Goal: Transaction & Acquisition: Download file/media

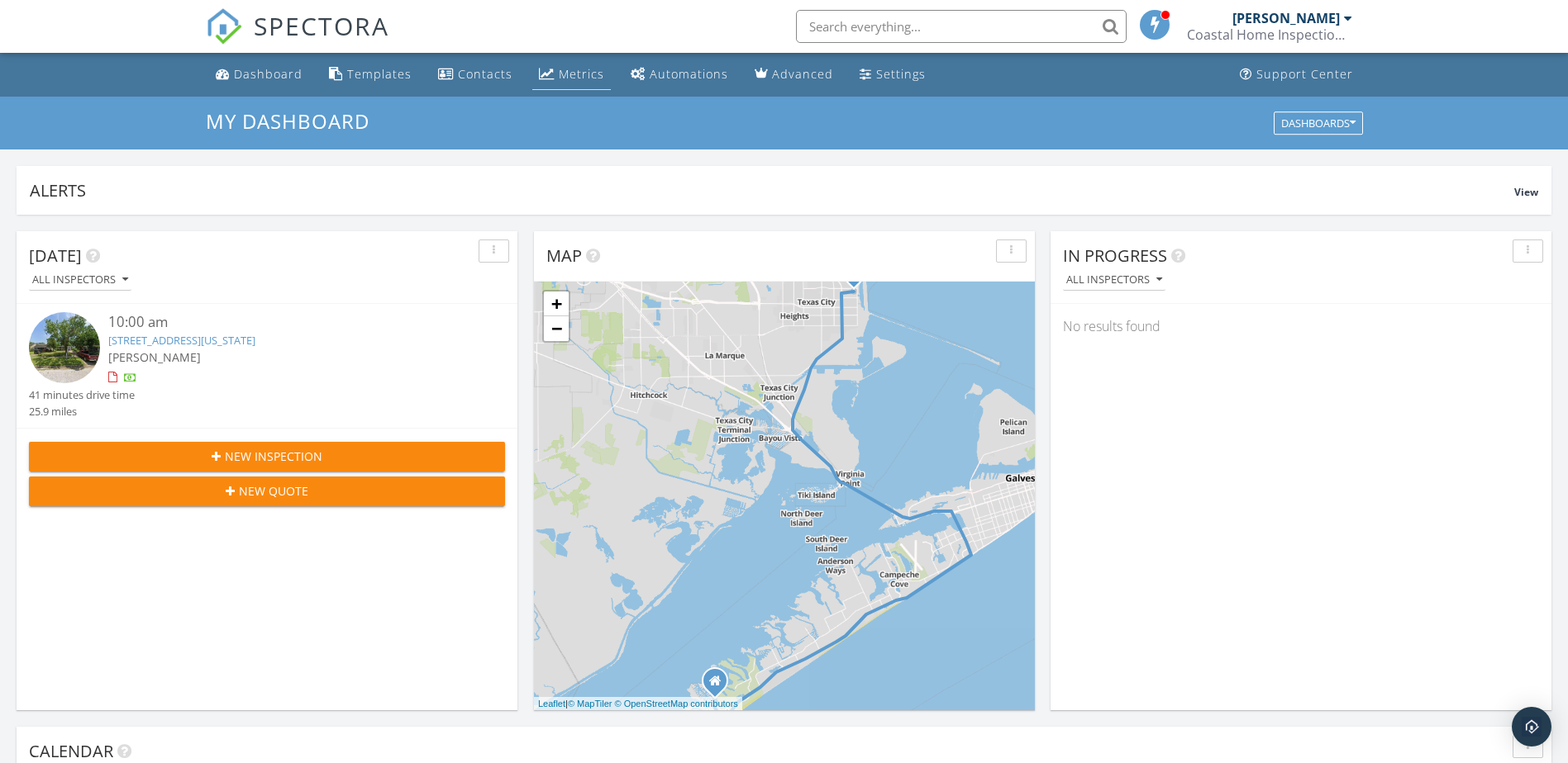
click at [581, 78] on div "Metrics" at bounding box center [582, 73] width 46 height 16
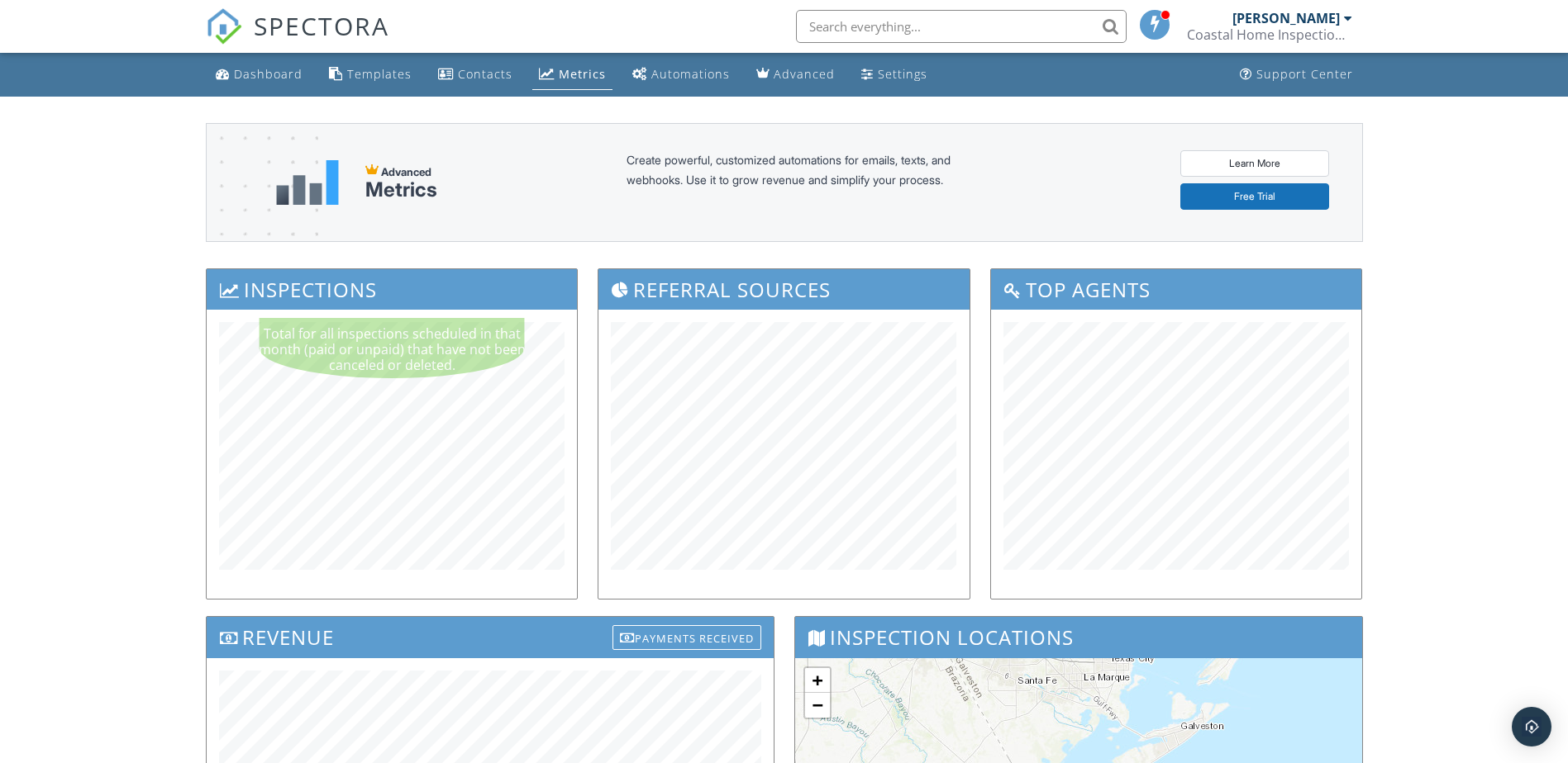
click at [459, 289] on h3 "Inspections" at bounding box center [393, 290] width 372 height 41
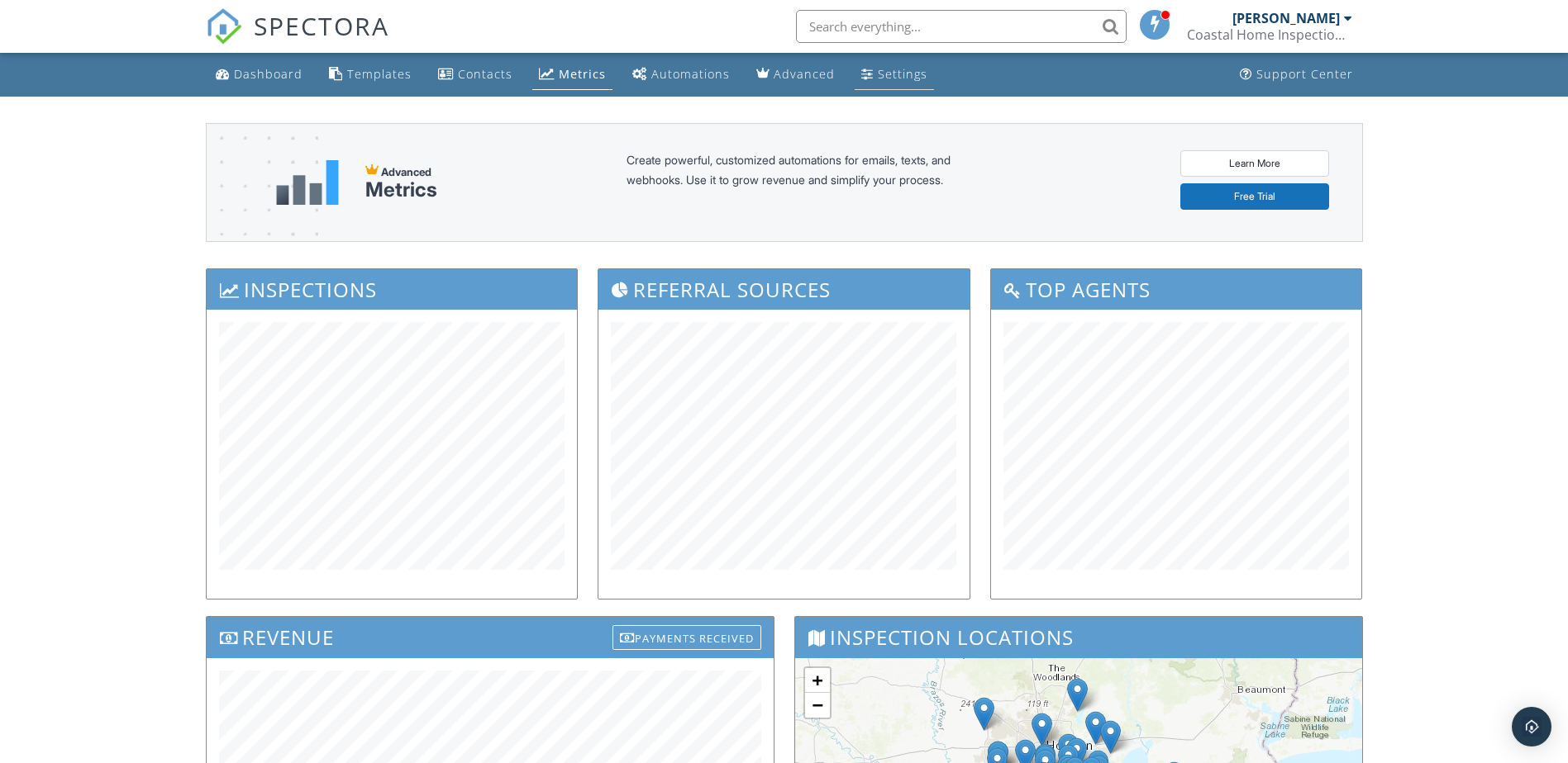
click at [867, 73] on link "Settings" at bounding box center [894, 74] width 79 height 30
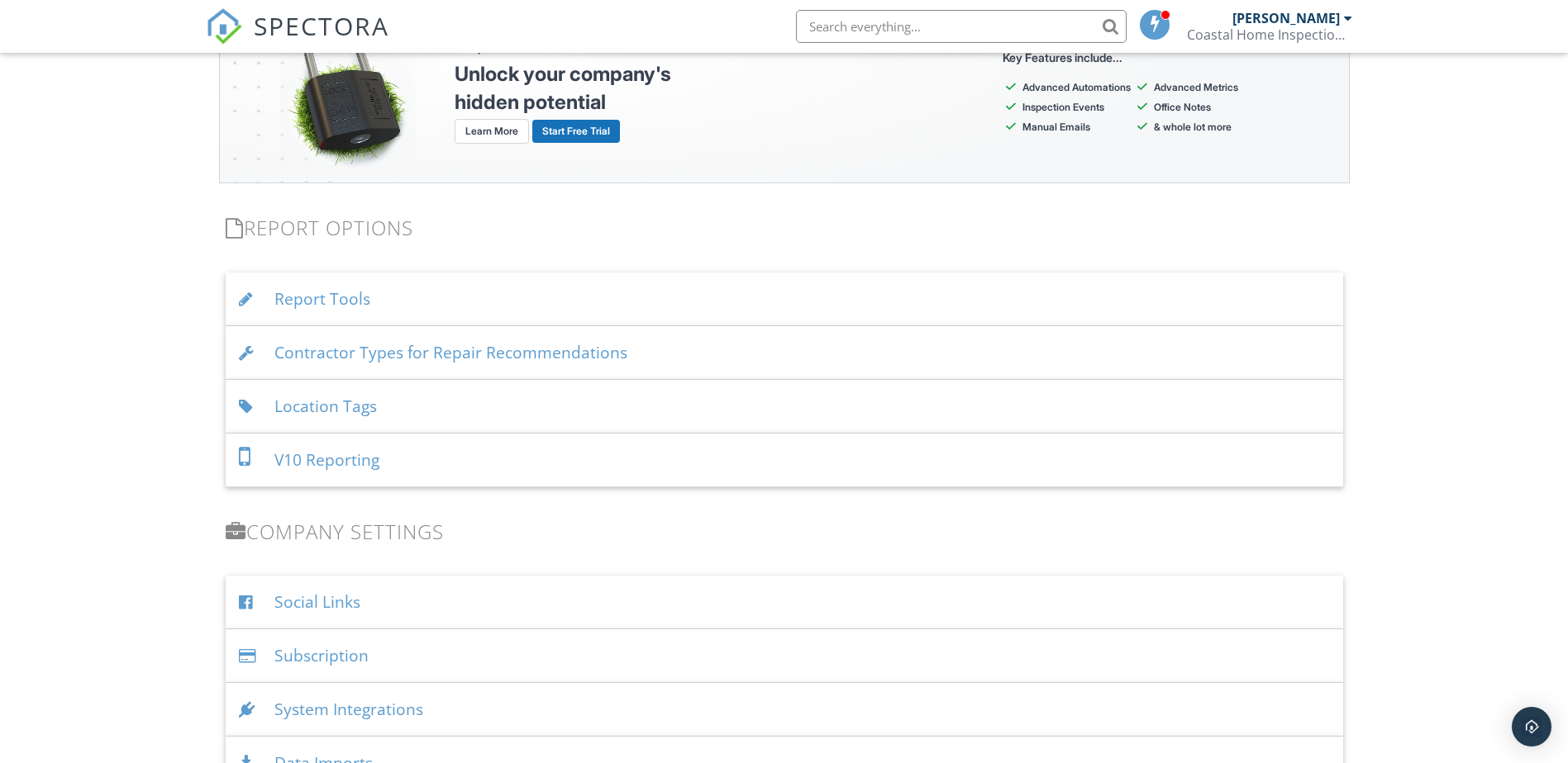
scroll to position [1588, 0]
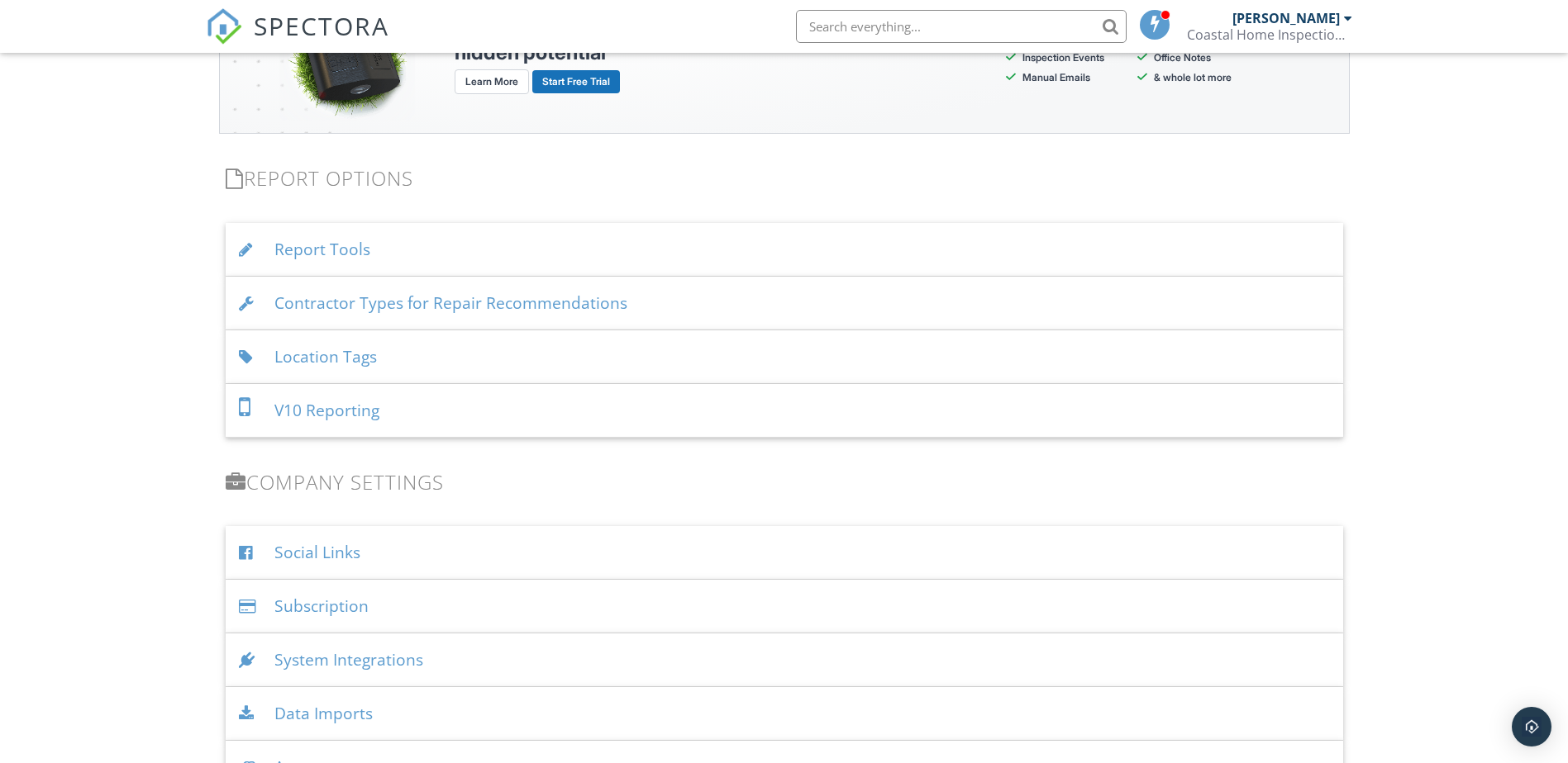
click at [372, 256] on div "Report Tools" at bounding box center [784, 250] width 1117 height 54
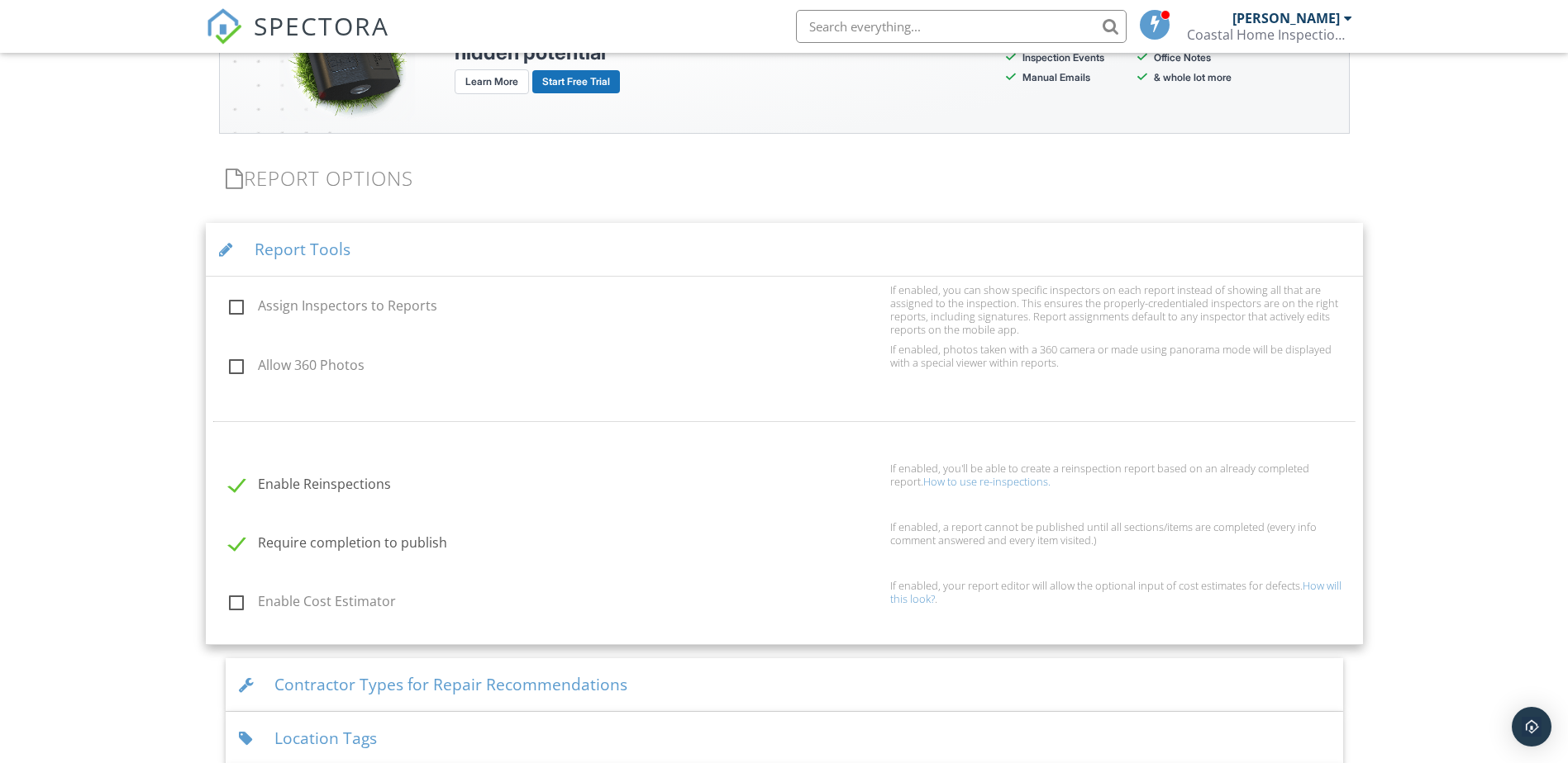
click at [430, 257] on div "Report Tools" at bounding box center [784, 250] width 1157 height 54
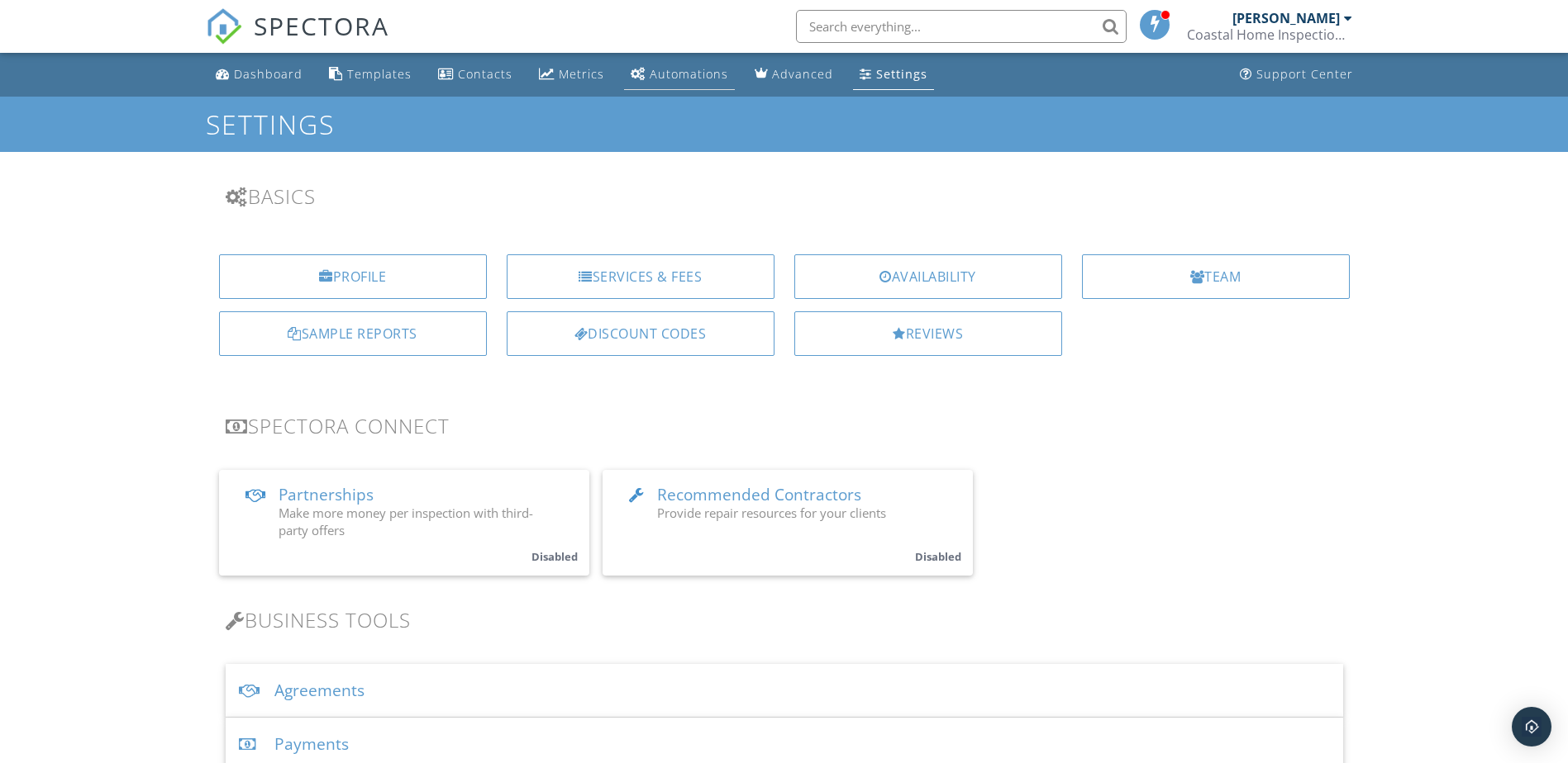
click at [663, 75] on div "Automations" at bounding box center [688, 73] width 79 height 16
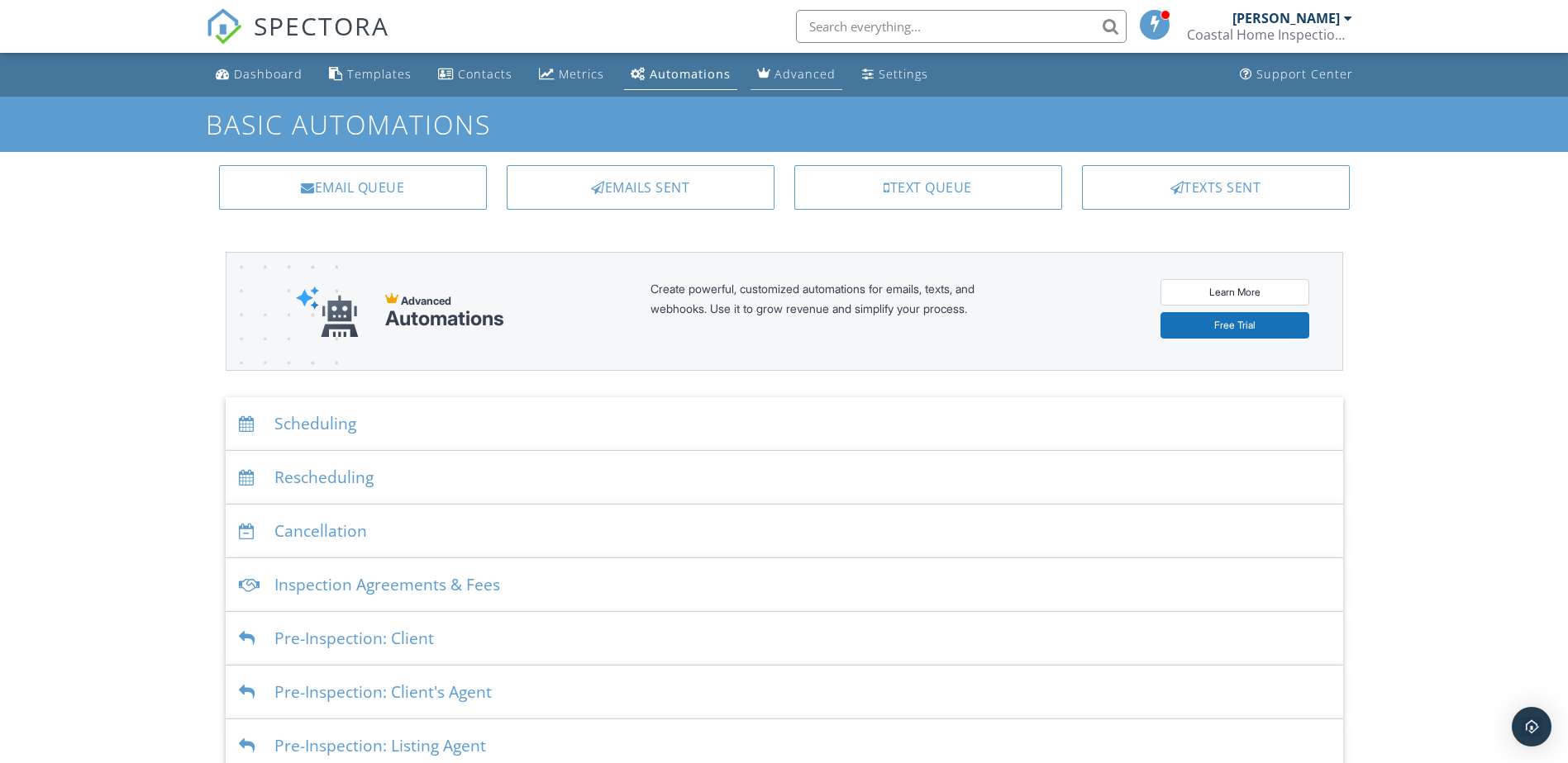
click at [774, 73] on div "Advanced" at bounding box center [805, 73] width 61 height 16
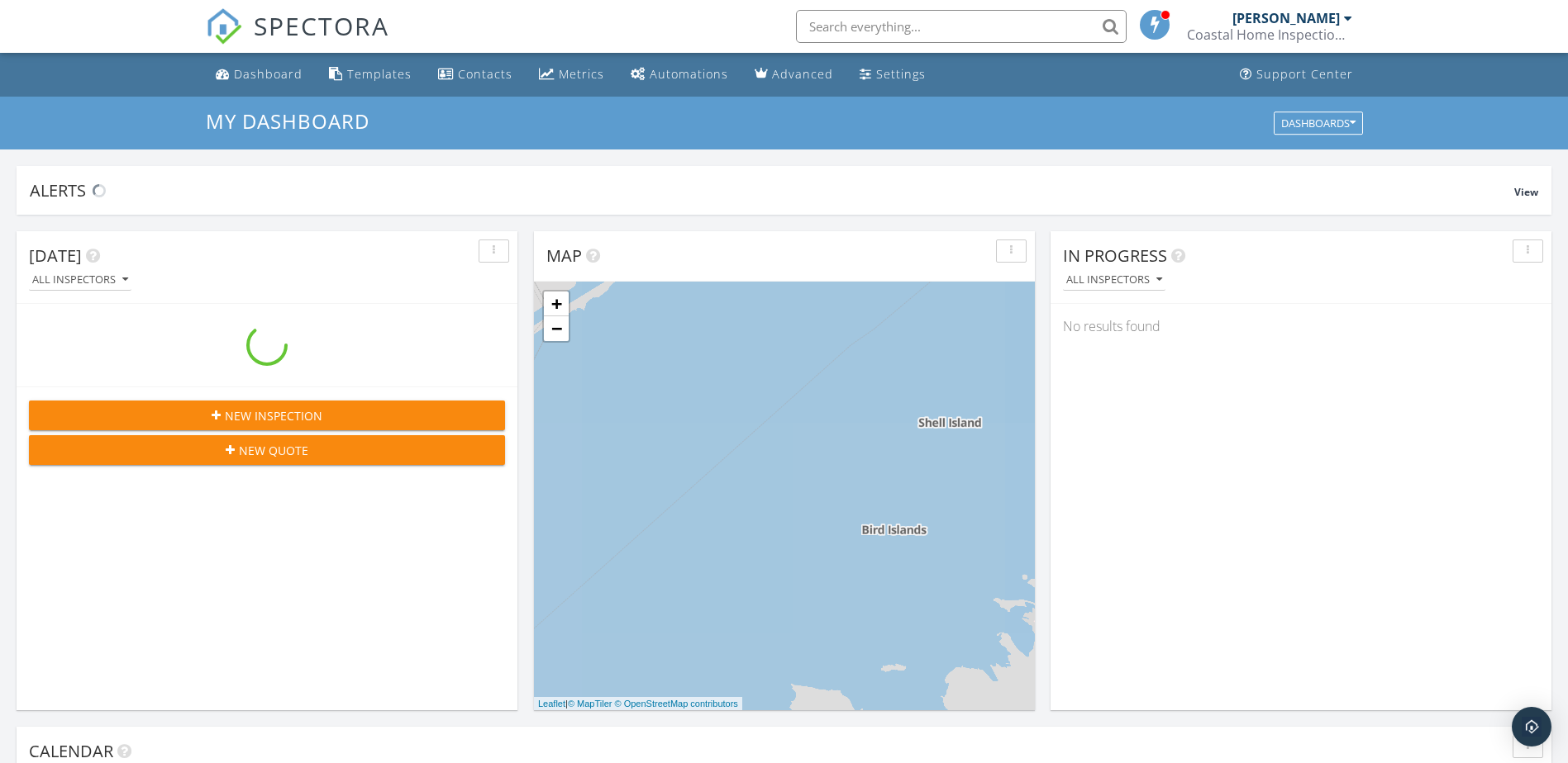
scroll to position [1529, 1593]
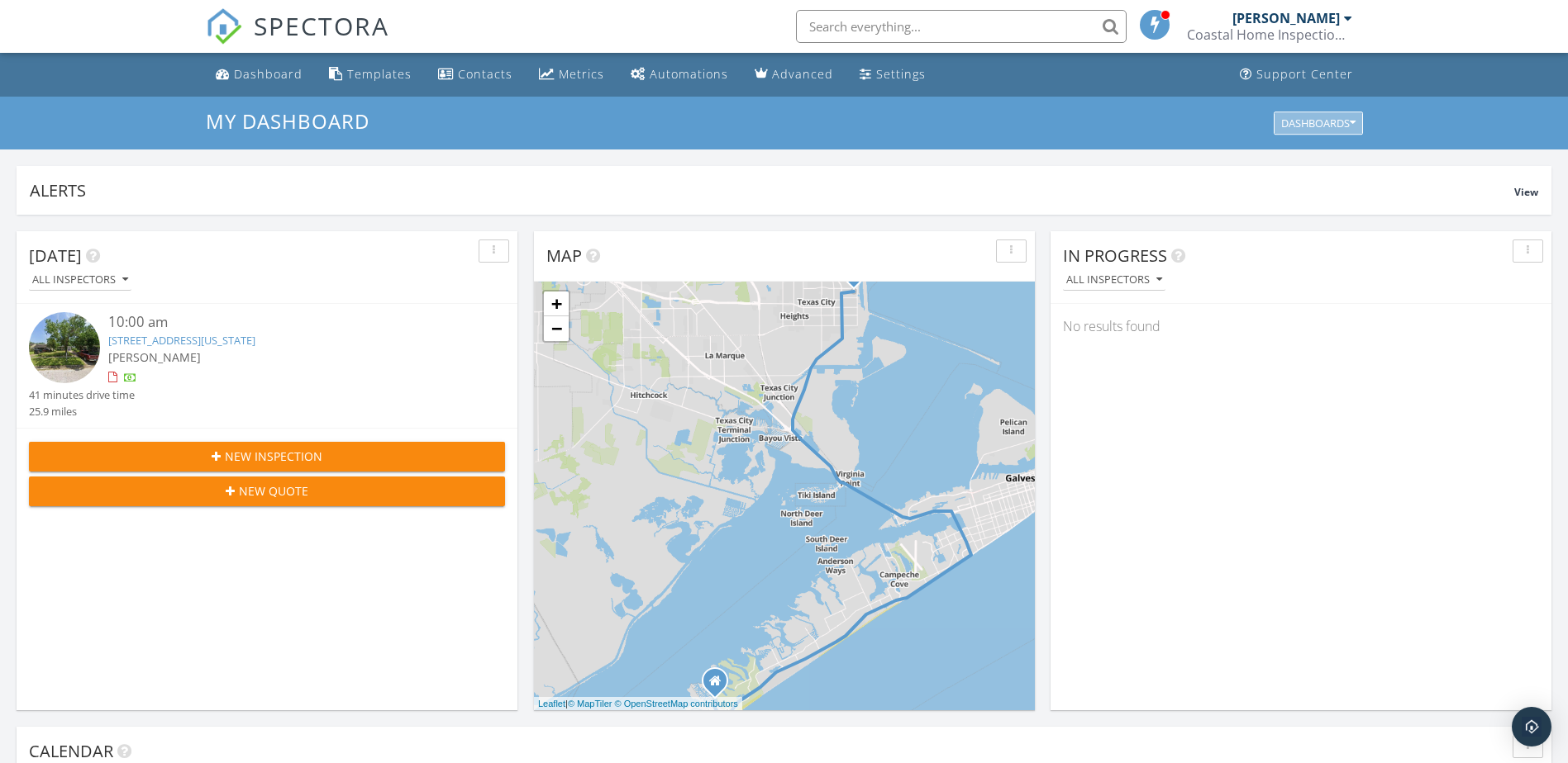
click at [1348, 121] on div "Dashboards" at bounding box center [1318, 123] width 74 height 12
click at [1227, 121] on h3 "My Dashboard" at bounding box center [784, 121] width 1157 height 22
click at [598, 76] on div "Metrics" at bounding box center [582, 73] width 46 height 16
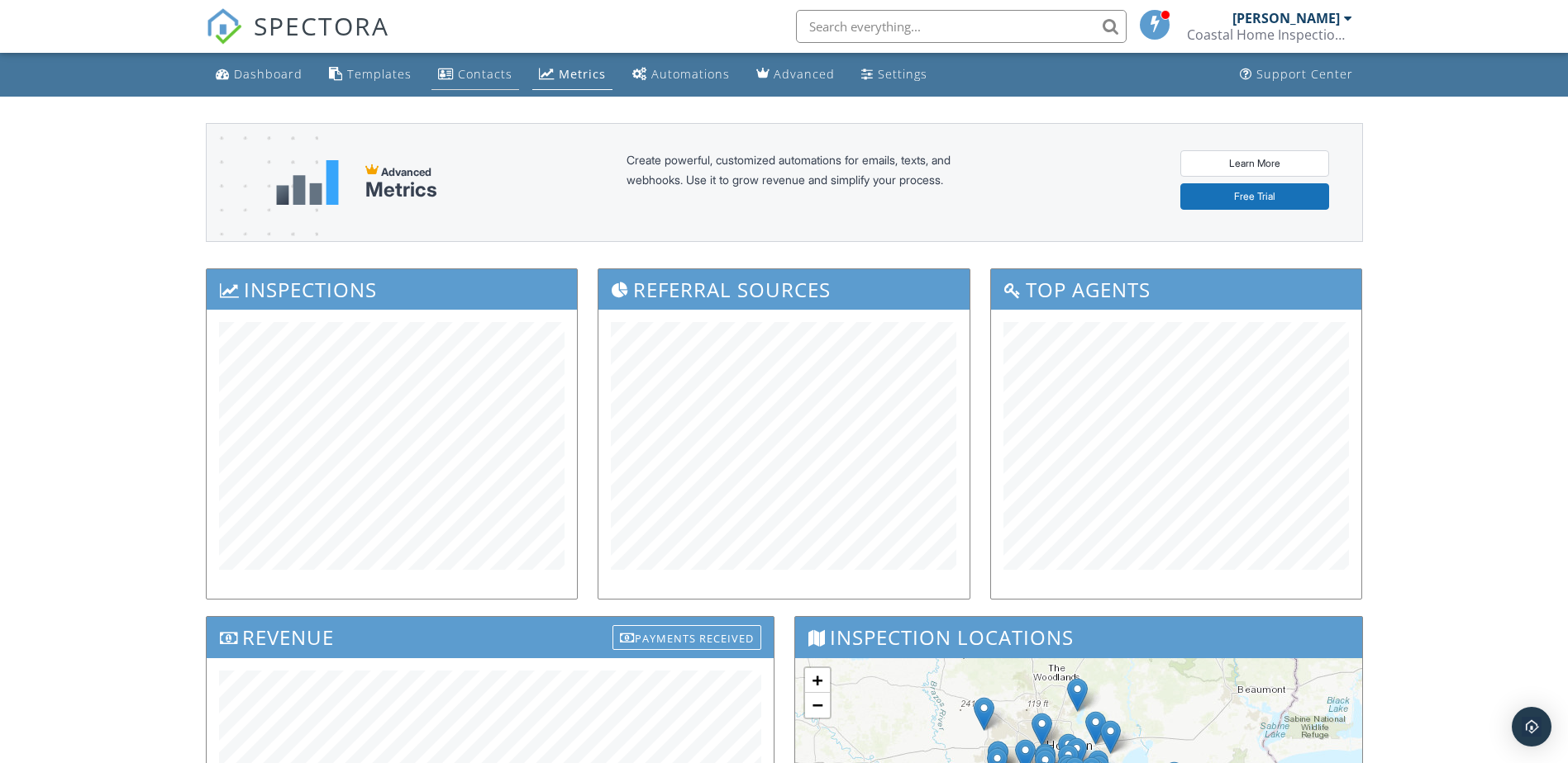
click at [492, 80] on div "Contacts" at bounding box center [485, 73] width 55 height 16
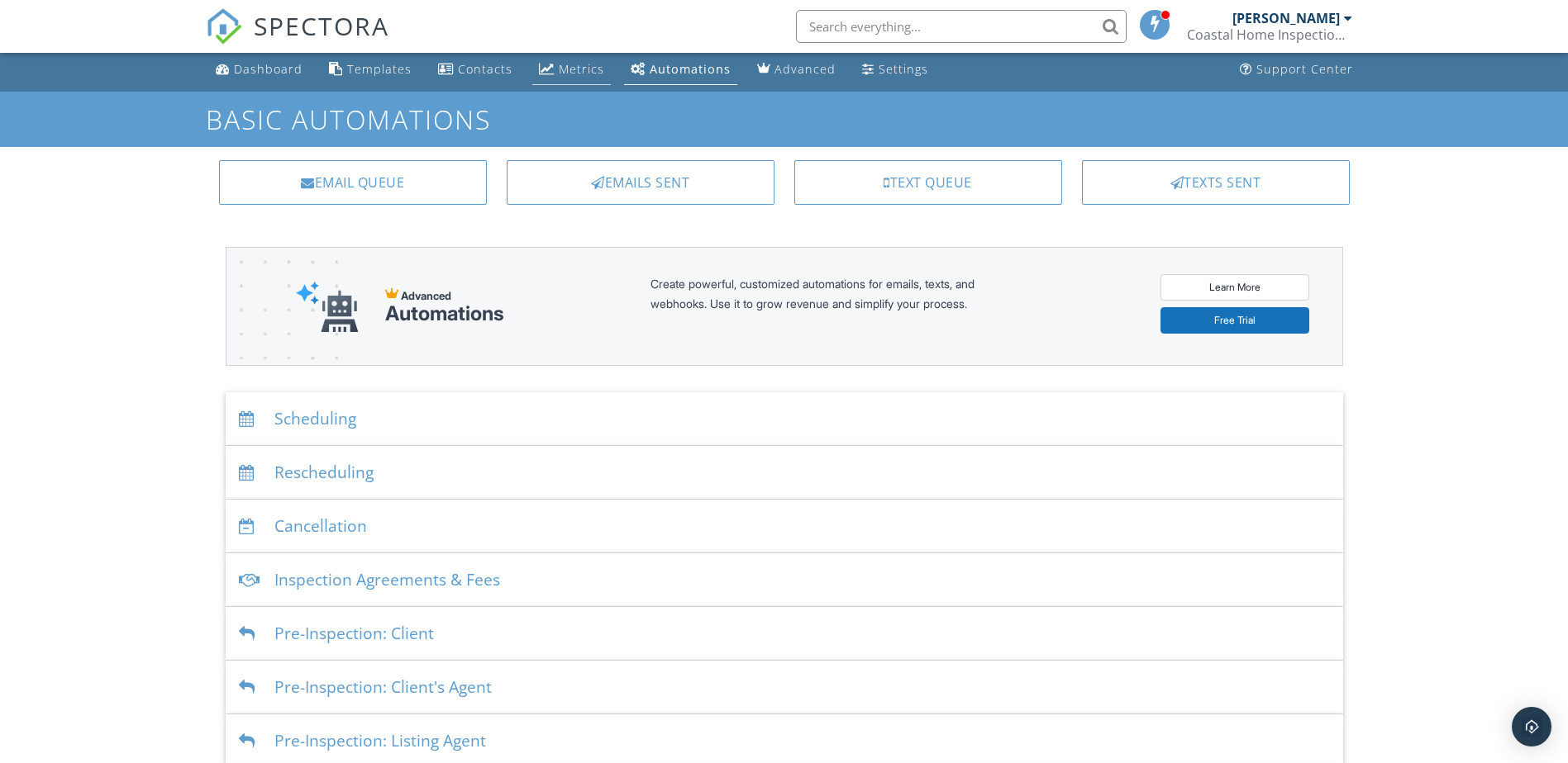
scroll to position [6, 0]
click at [576, 63] on div "Metrics" at bounding box center [582, 68] width 46 height 16
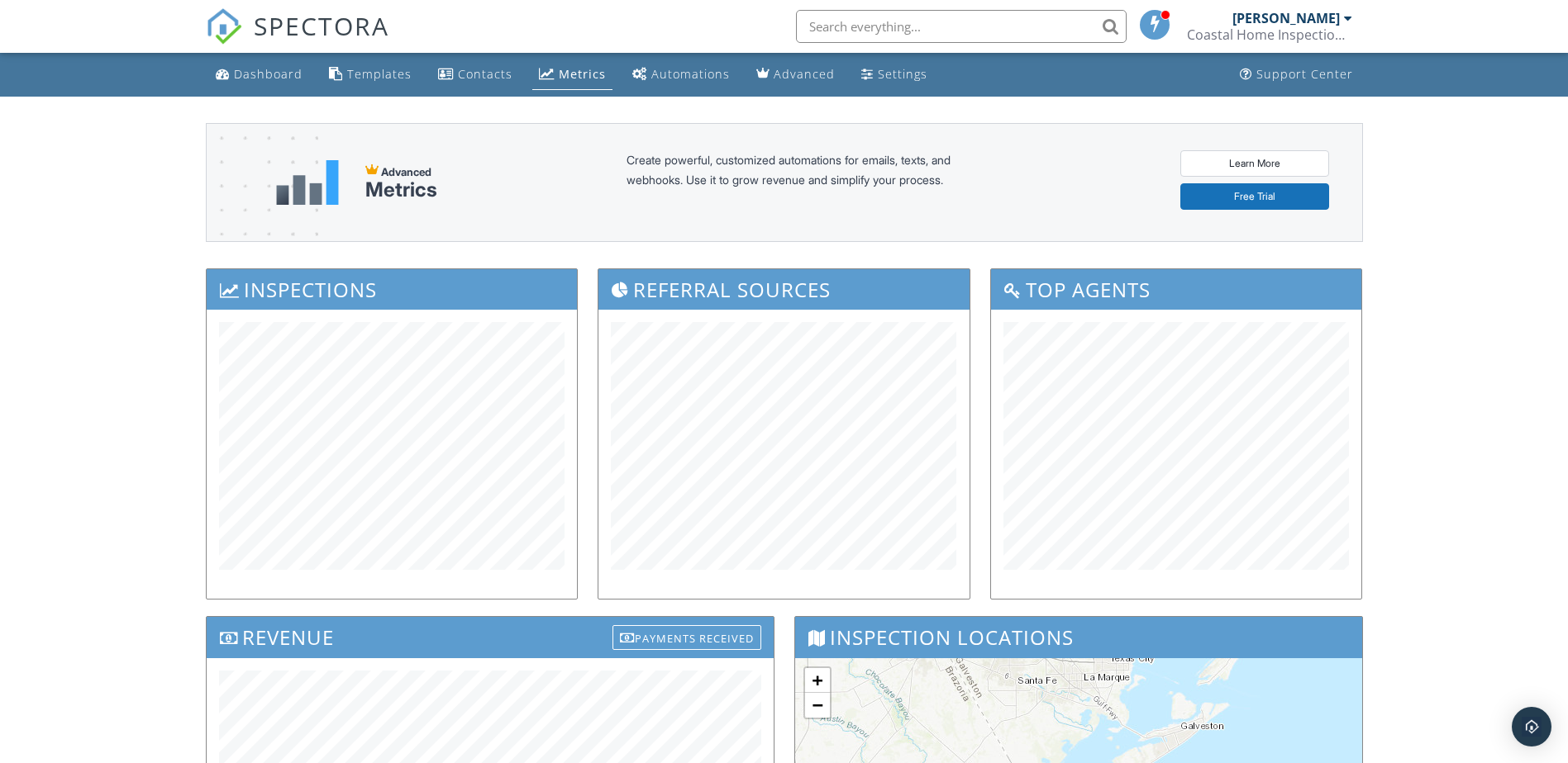
click at [1334, 21] on div "[PERSON_NAME]" at bounding box center [1285, 19] width 107 height 17
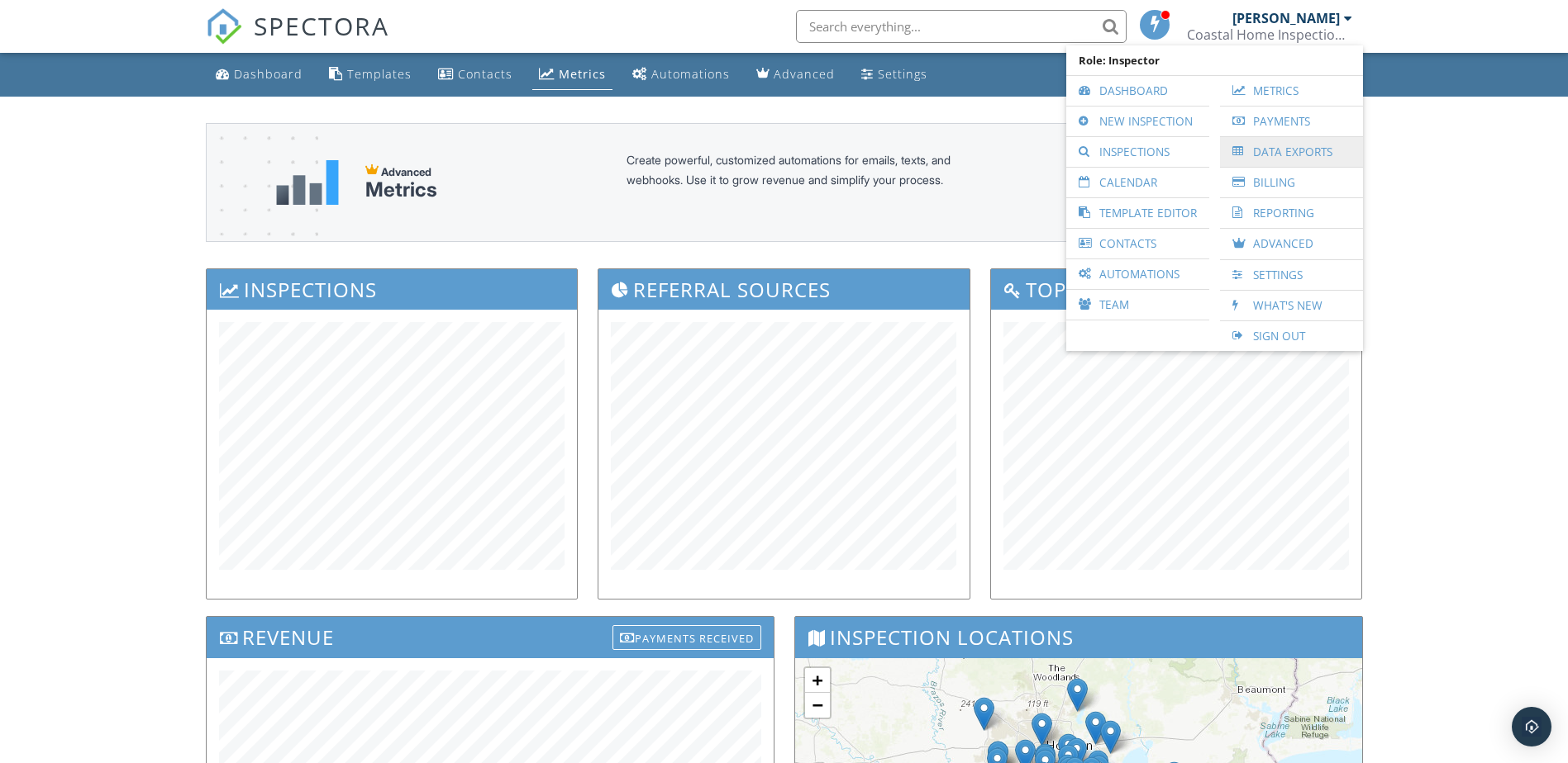
click at [1276, 154] on link "Data Exports" at bounding box center [1292, 151] width 127 height 30
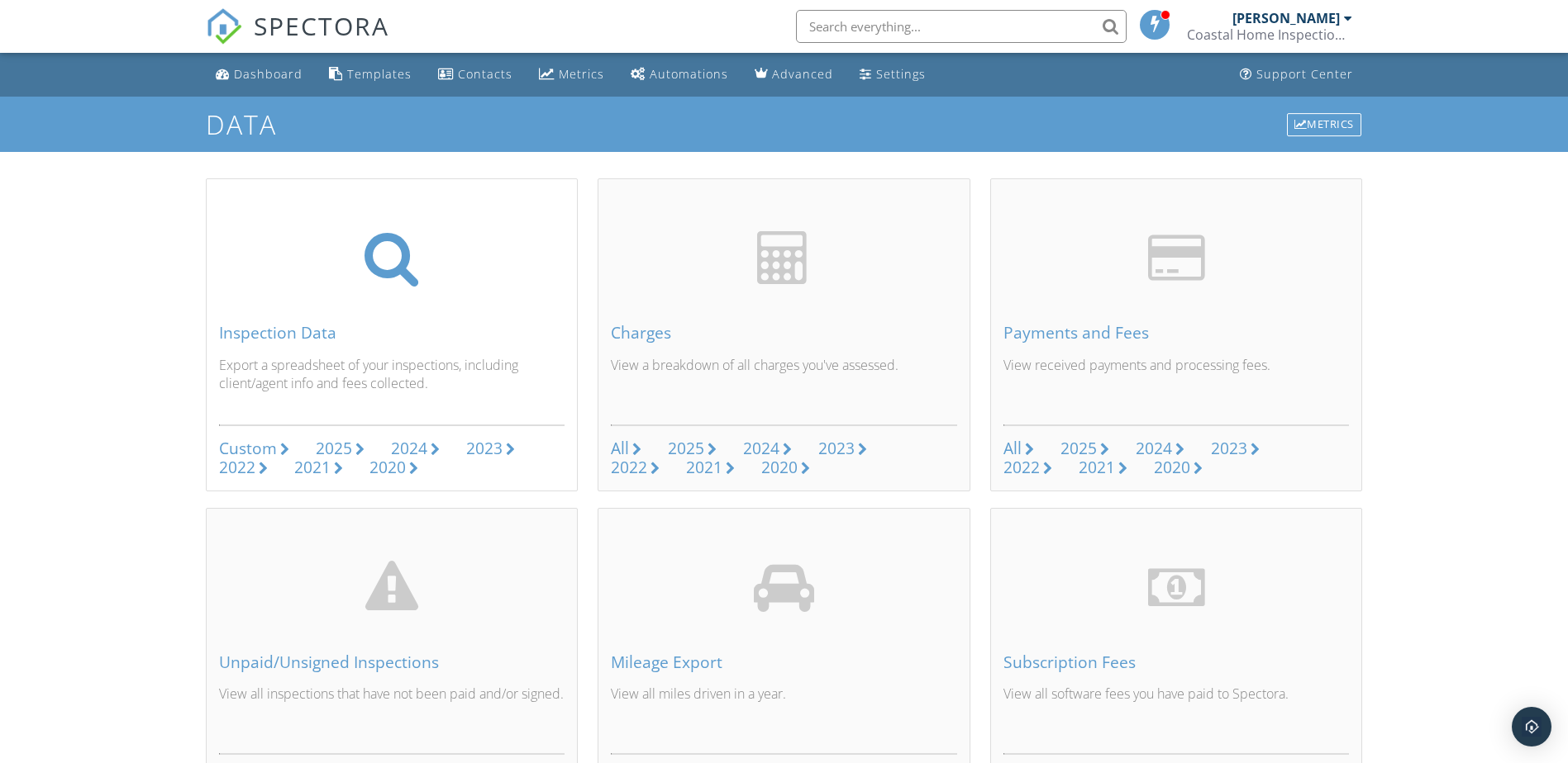
click at [340, 446] on div "2025" at bounding box center [334, 448] width 36 height 22
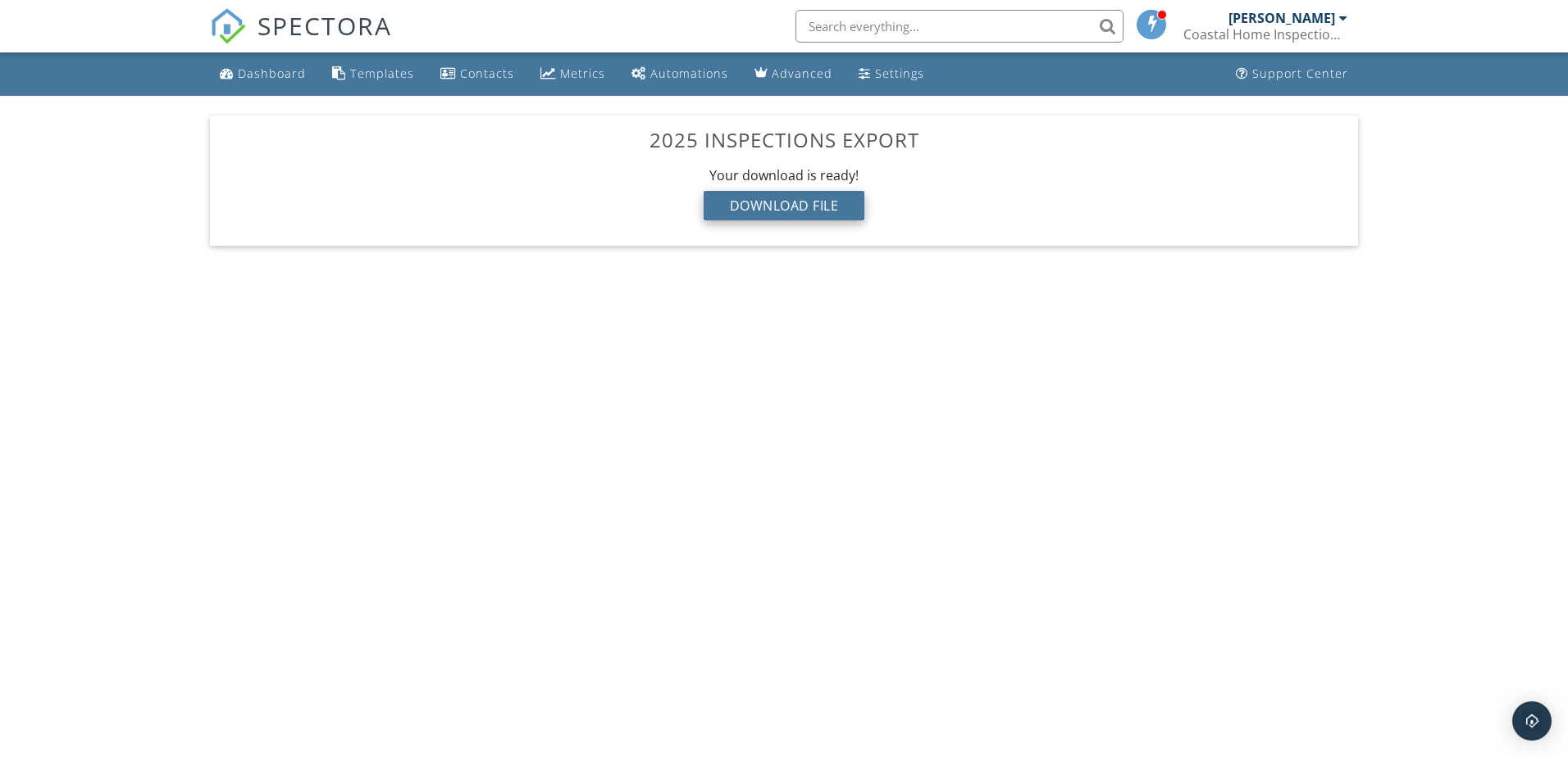
click at [758, 214] on div "Download File" at bounding box center [784, 205] width 162 height 29
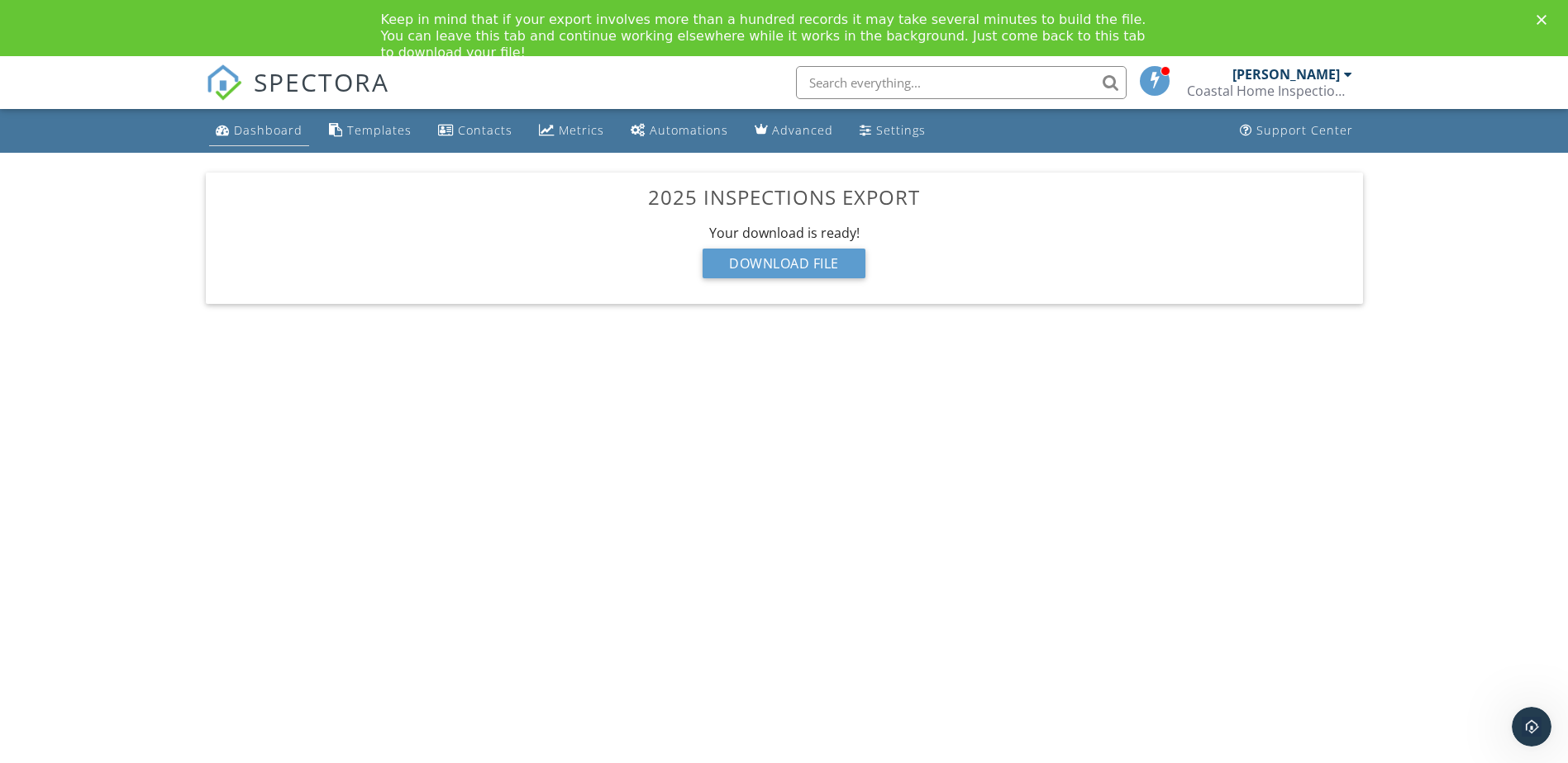
click at [291, 127] on div "Dashboard" at bounding box center [268, 130] width 68 height 16
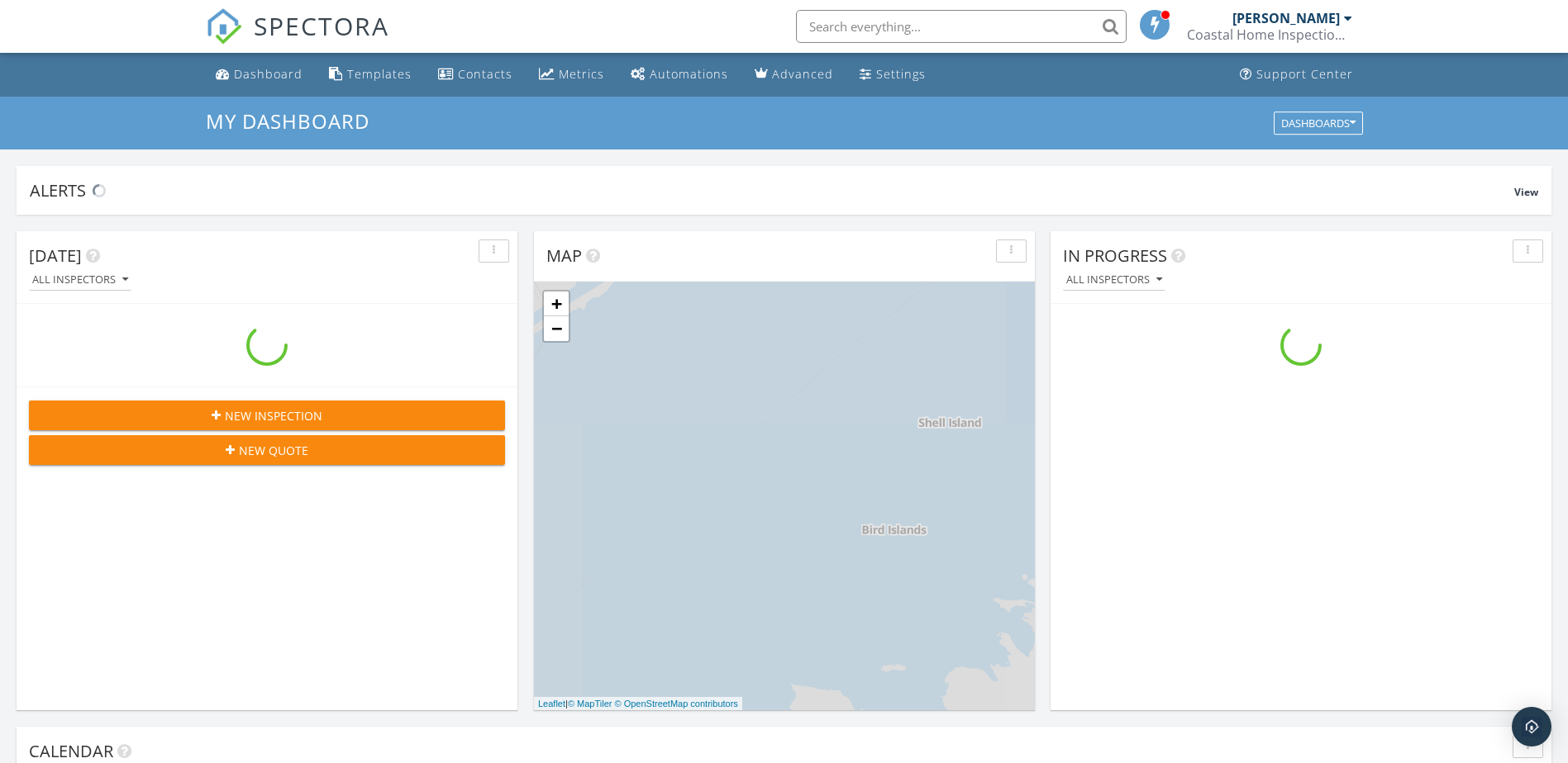
scroll to position [1529, 1593]
